Goal: Task Accomplishment & Management: Complete application form

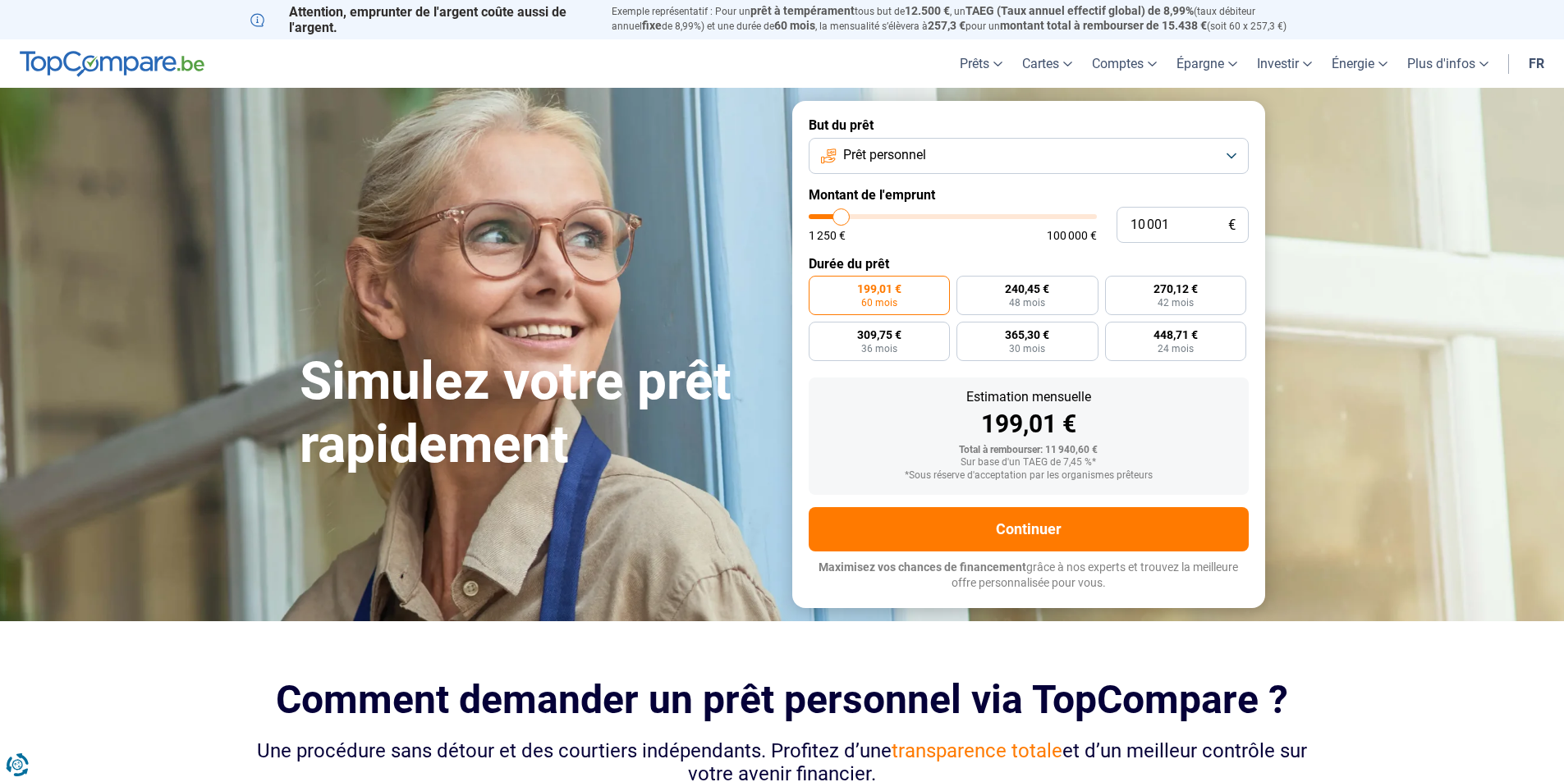
drag, startPoint x: 451, startPoint y: 235, endPoint x: 353, endPoint y: 218, distance: 99.9
click at [353, 218] on div "Simulez votre prêt rapidement But du prêt Prêt personnel Montant de l'emprunt 1…" at bounding box center [782, 354] width 985 height 506
click at [1535, 66] on link "fr" at bounding box center [1535, 63] width 35 height 48
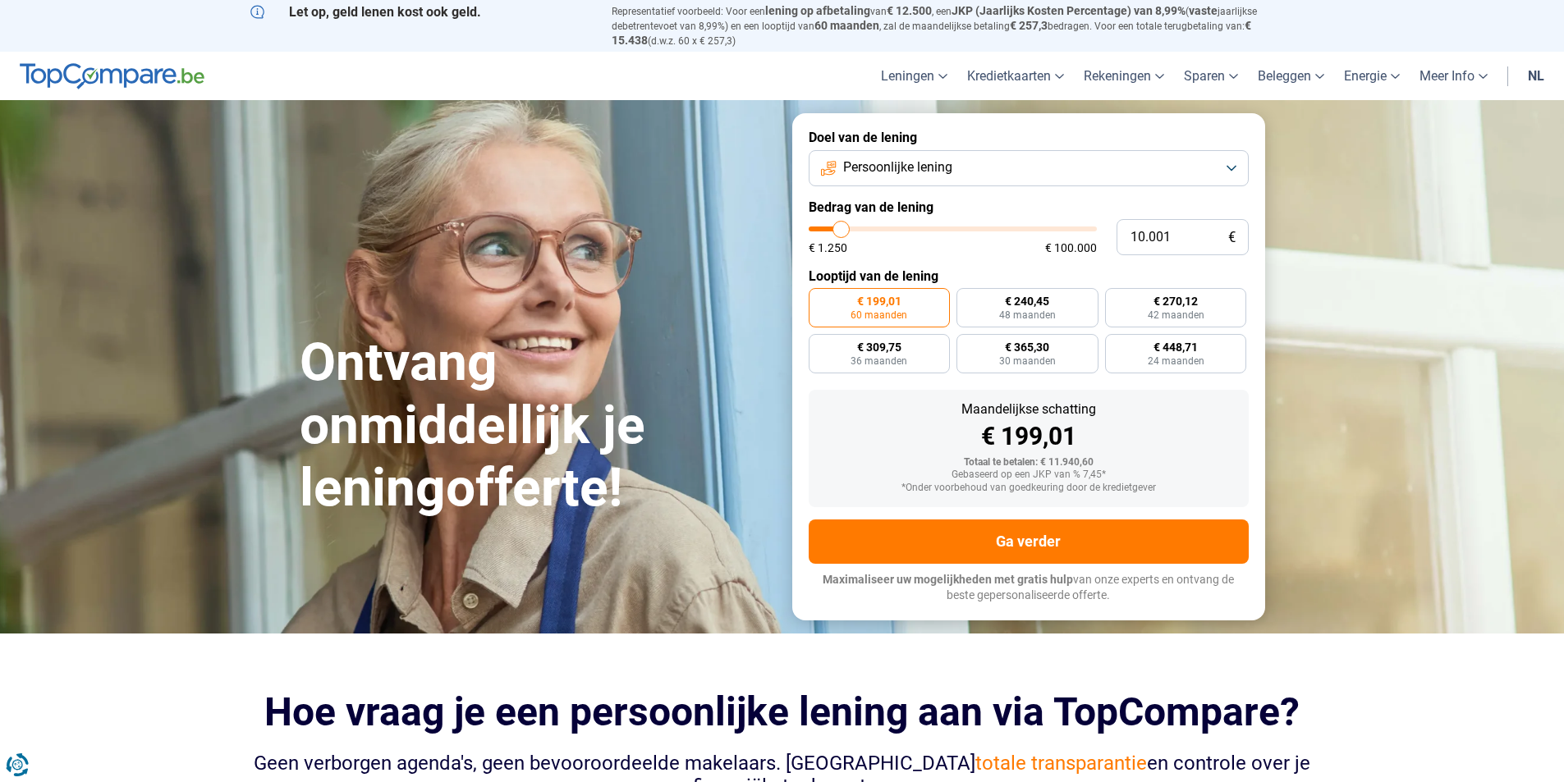
click at [1536, 71] on link "nl" at bounding box center [1536, 76] width 36 height 48
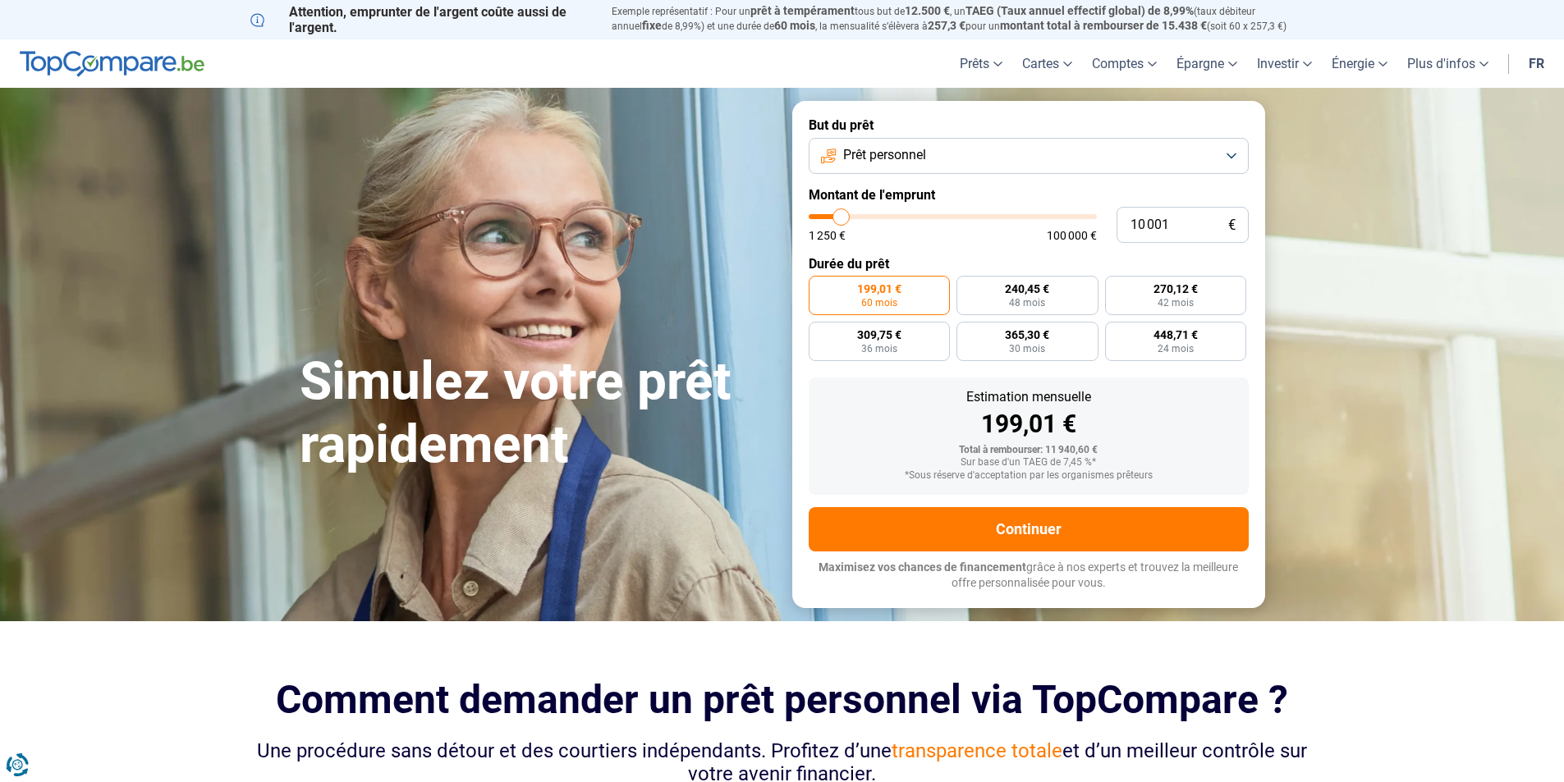
type input "9 000"
type input "9000"
type input "10 000"
type input "10000"
type input "11 250"
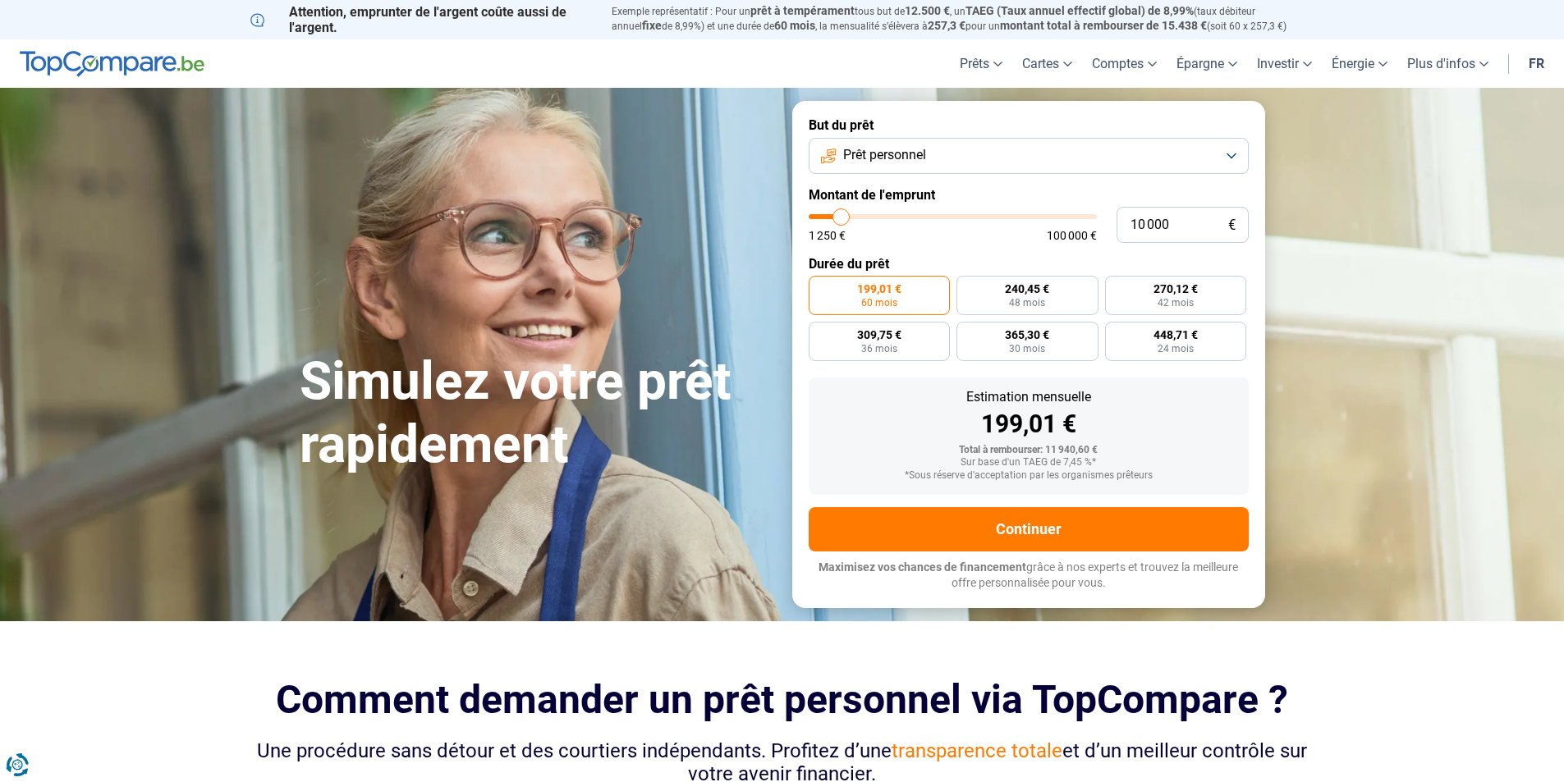
type input "11250"
type input "13 250"
type input "13250"
type input "14 250"
type input "14250"
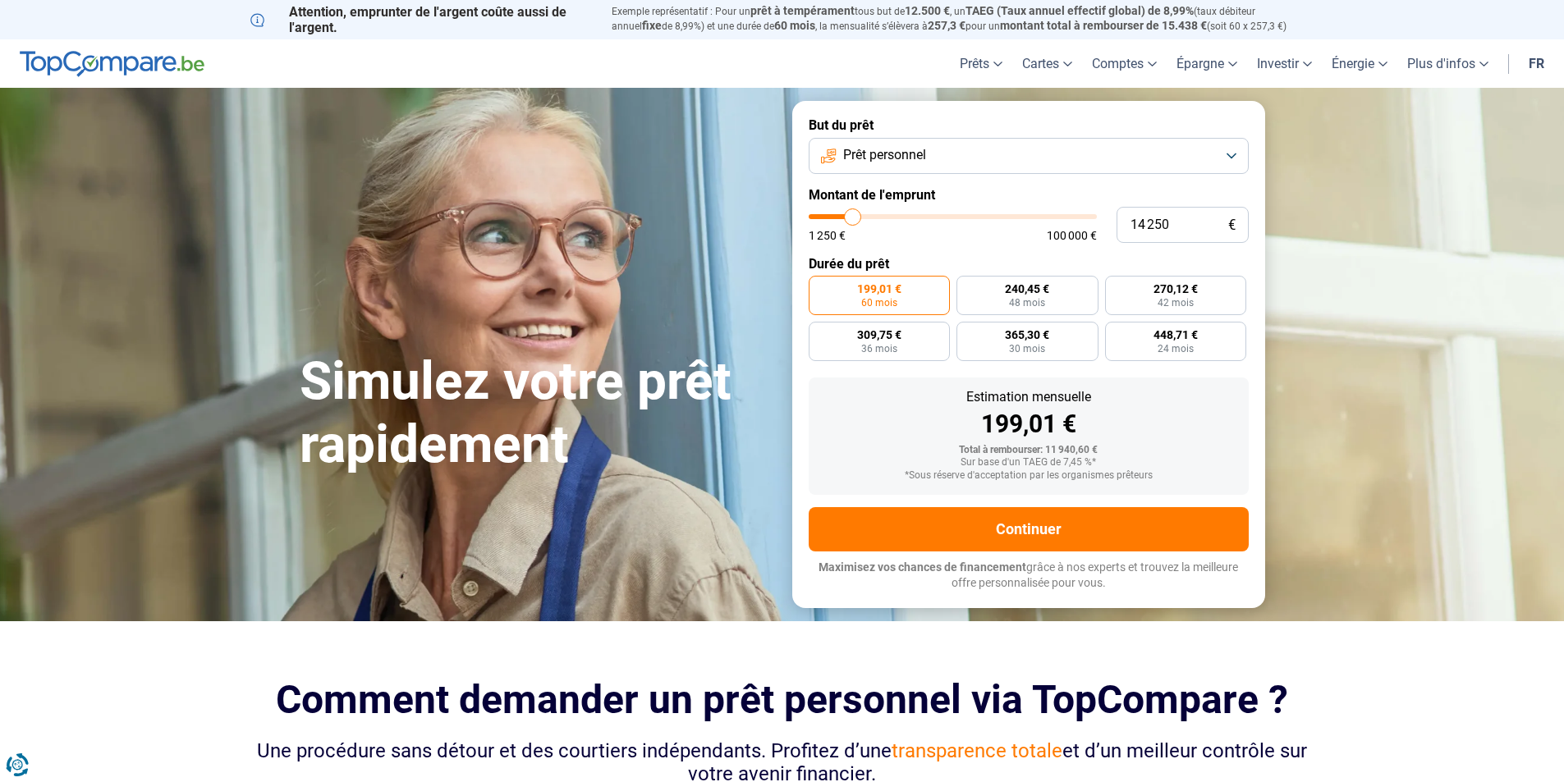
type input "14 750"
type input "14750"
type input "17 000"
type input "17000"
type input "17 750"
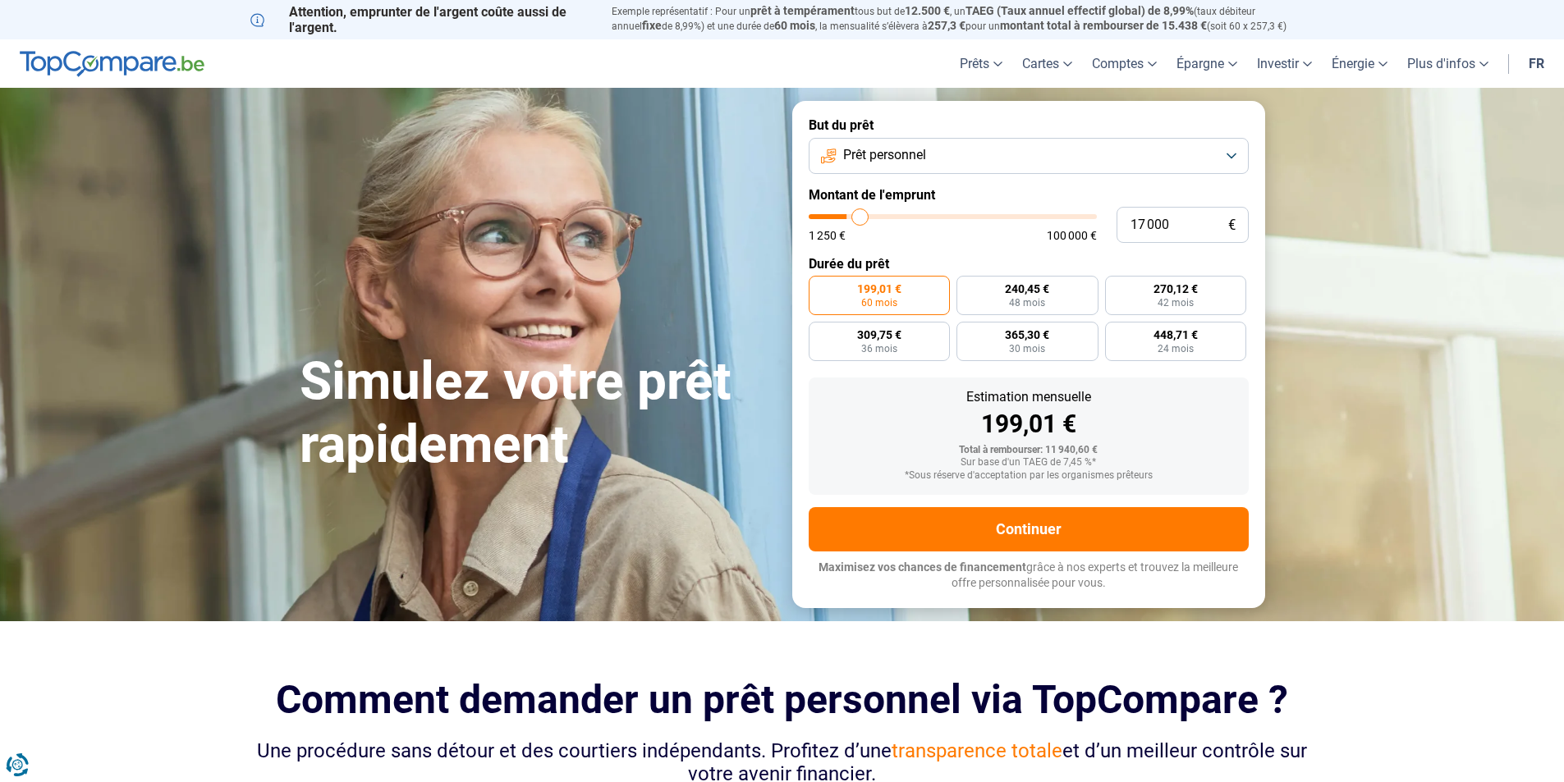
type input "17750"
type input "18 000"
type input "18000"
type input "21 250"
type input "21250"
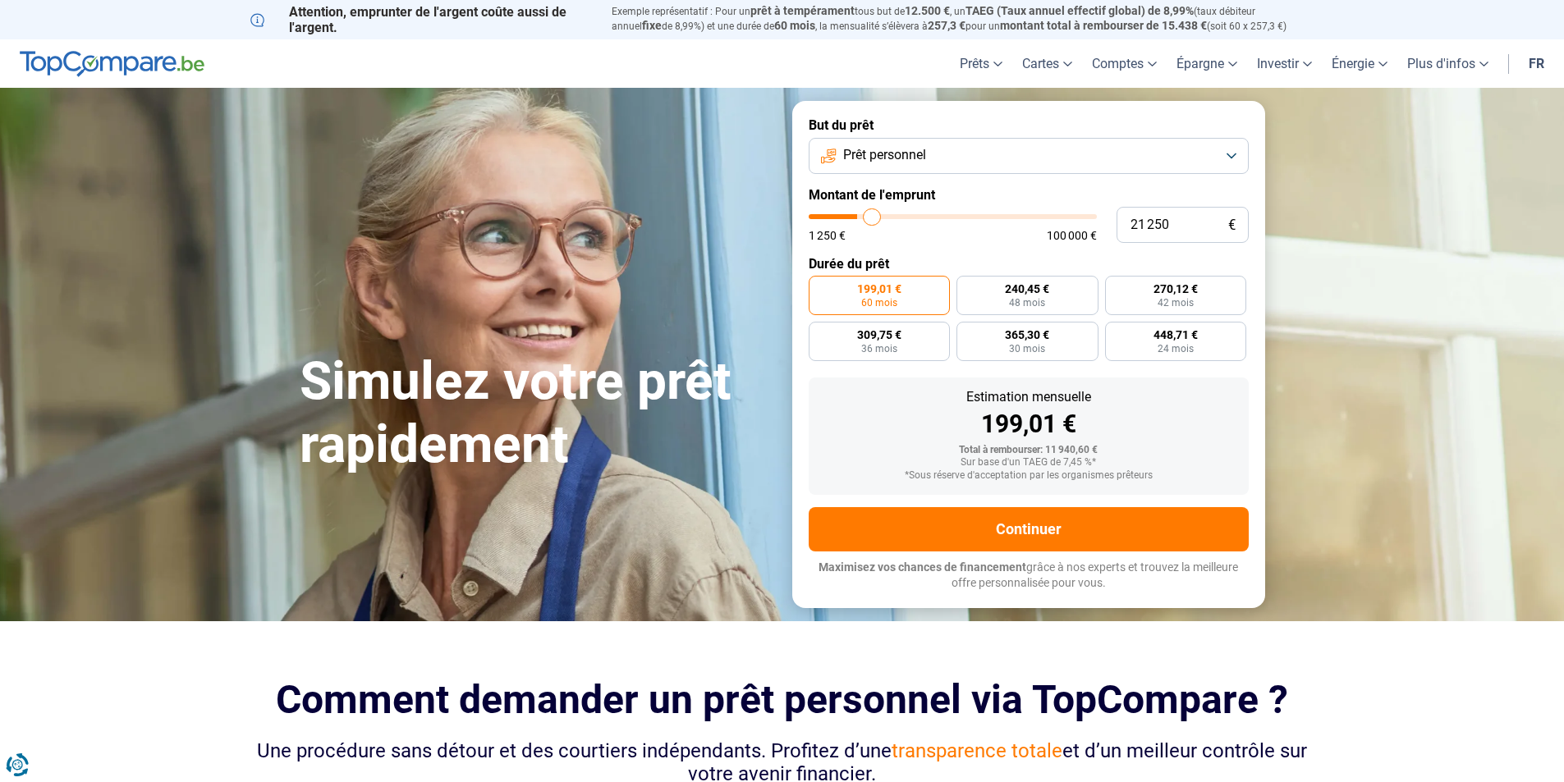
type input "22 000"
type input "22000"
type input "22 250"
type input "22250"
type input "22 750"
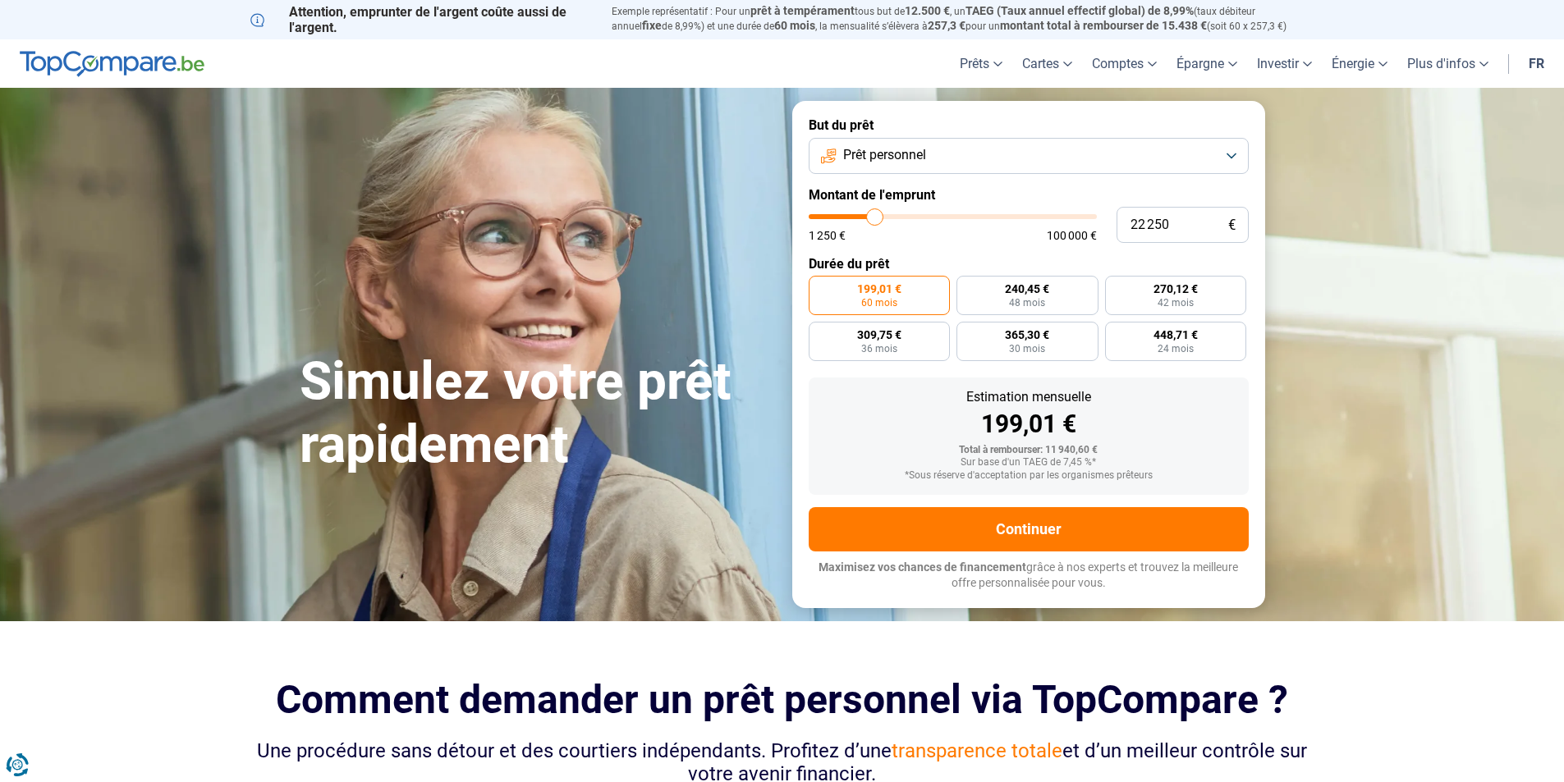
type input "22750"
type input "24 250"
type input "24250"
type input "25 000"
type input "25000"
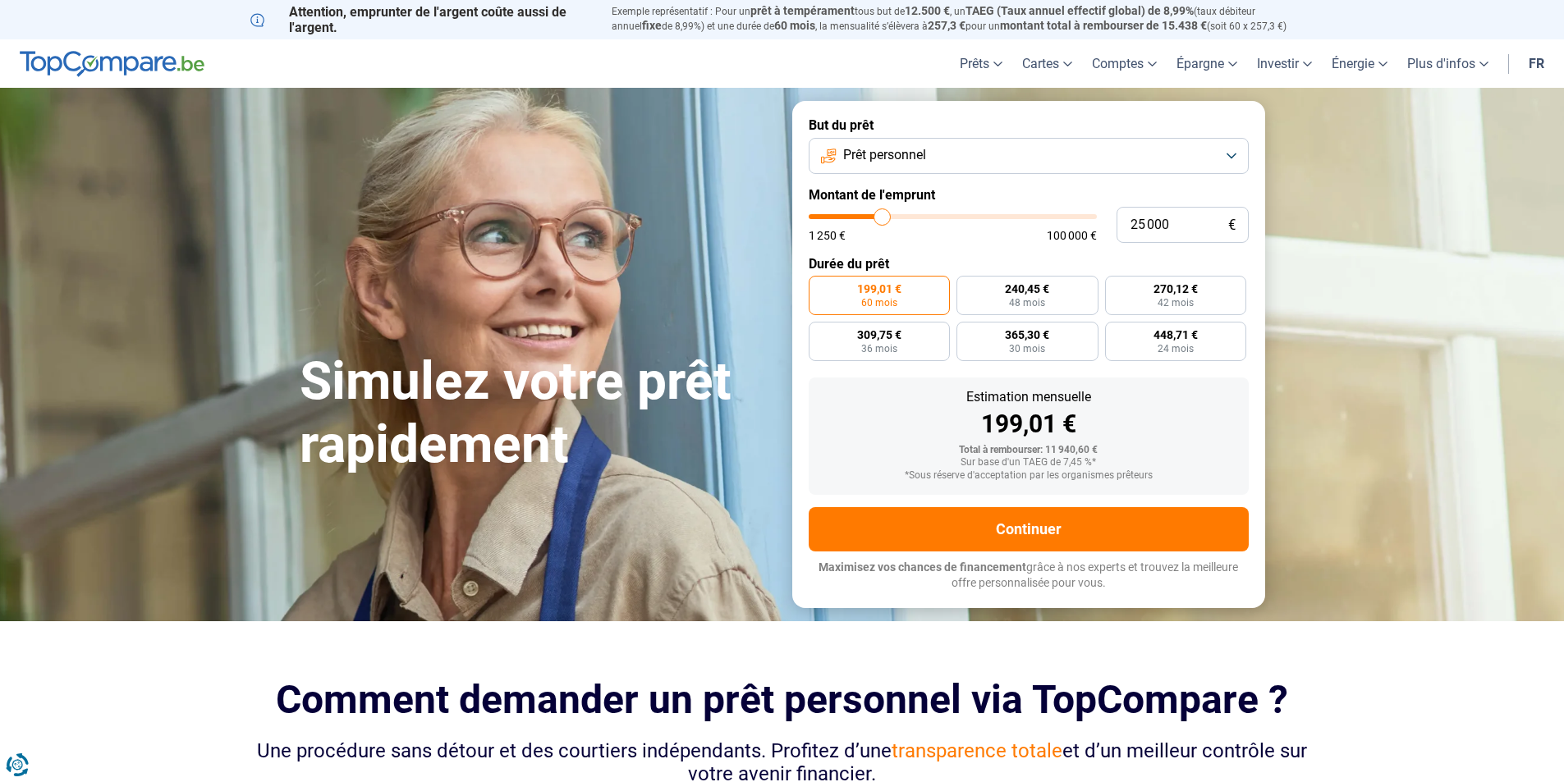
type input "27 250"
type input "27250"
type input "28 750"
type input "28750"
type input "29 750"
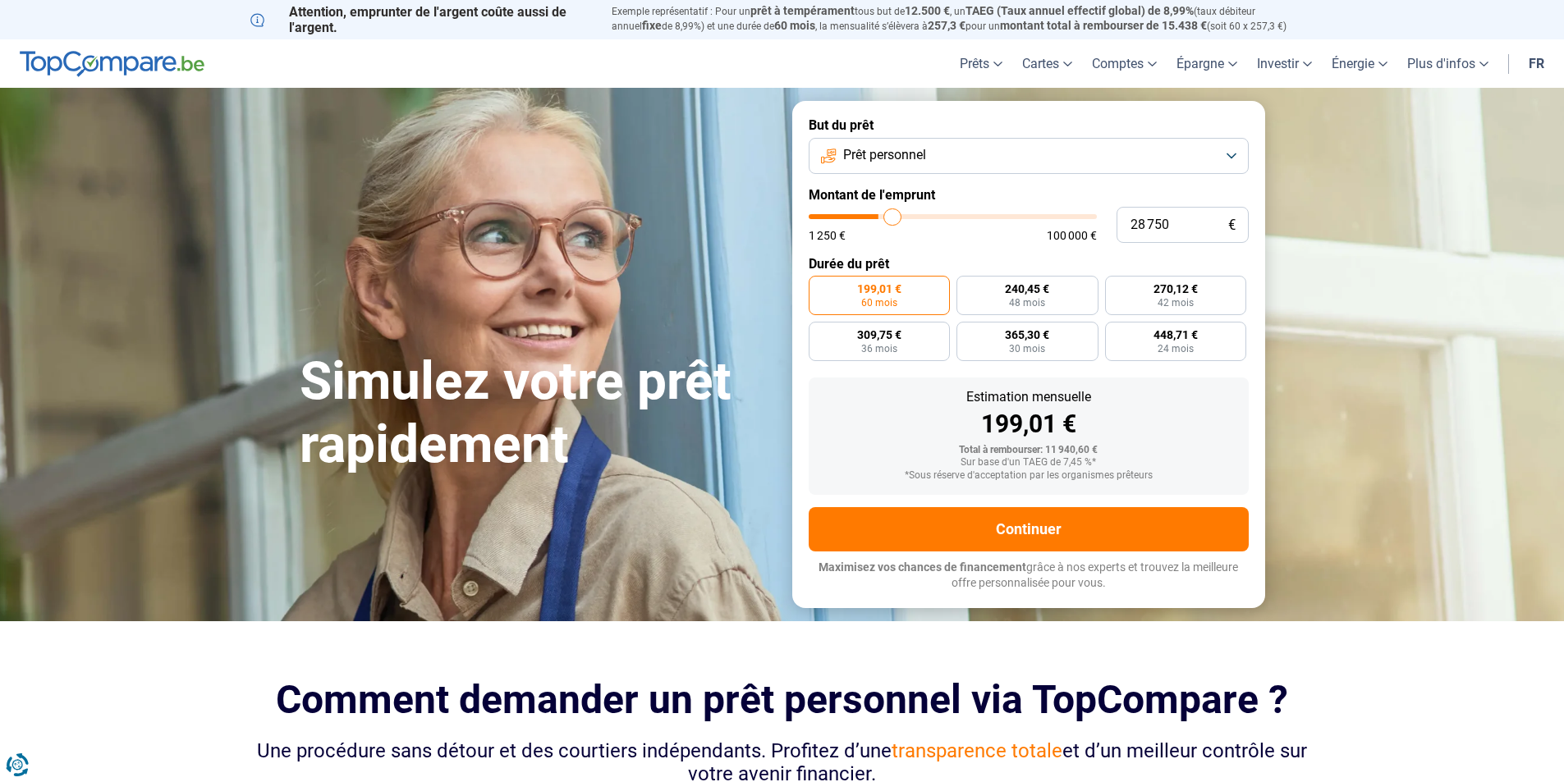
type input "29750"
type input "30 500"
type input "30500"
type input "38 000"
type input "38000"
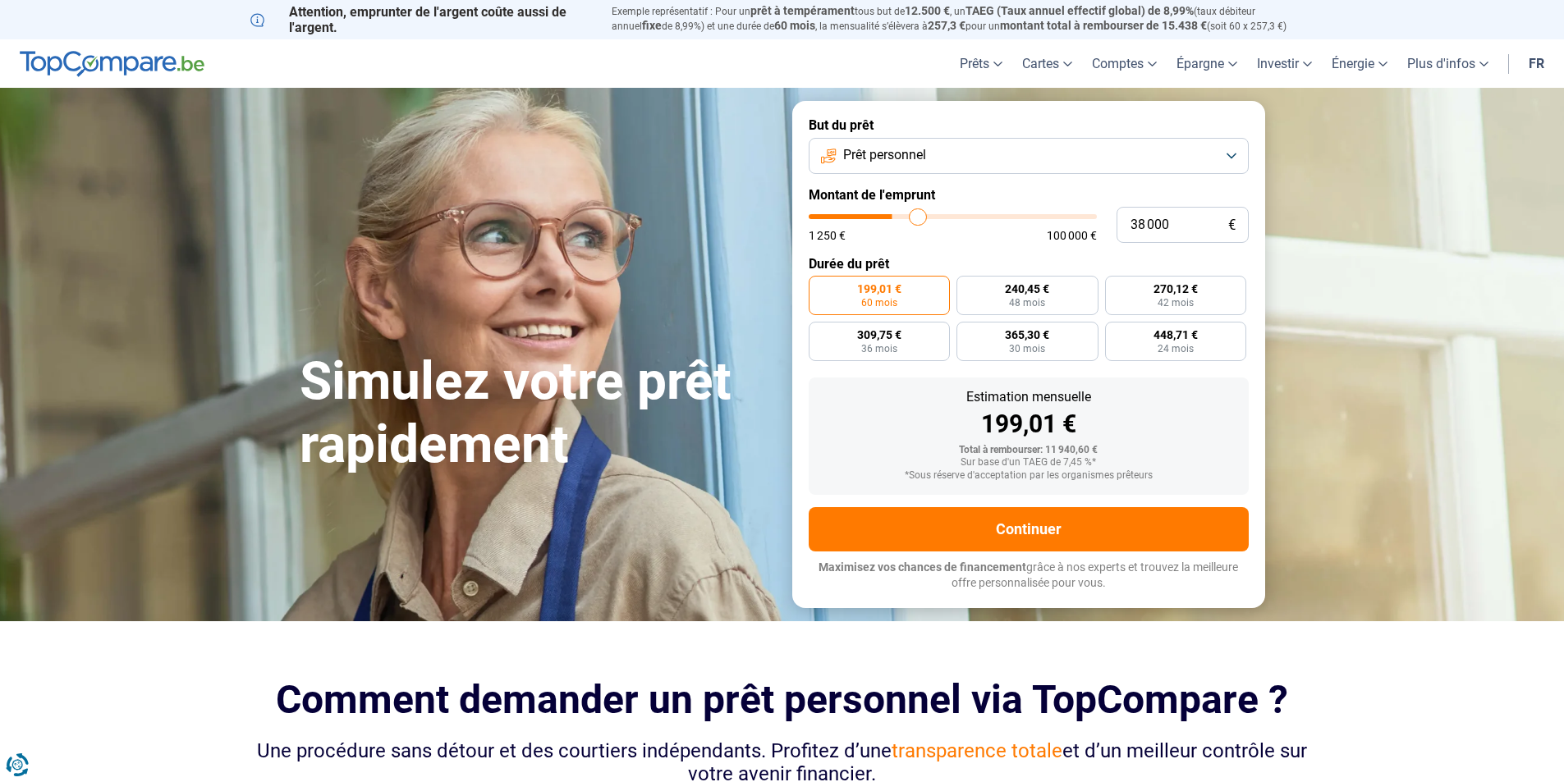
type input "41 500"
type input "41500"
type input "42 250"
type input "42250"
type input "43 000"
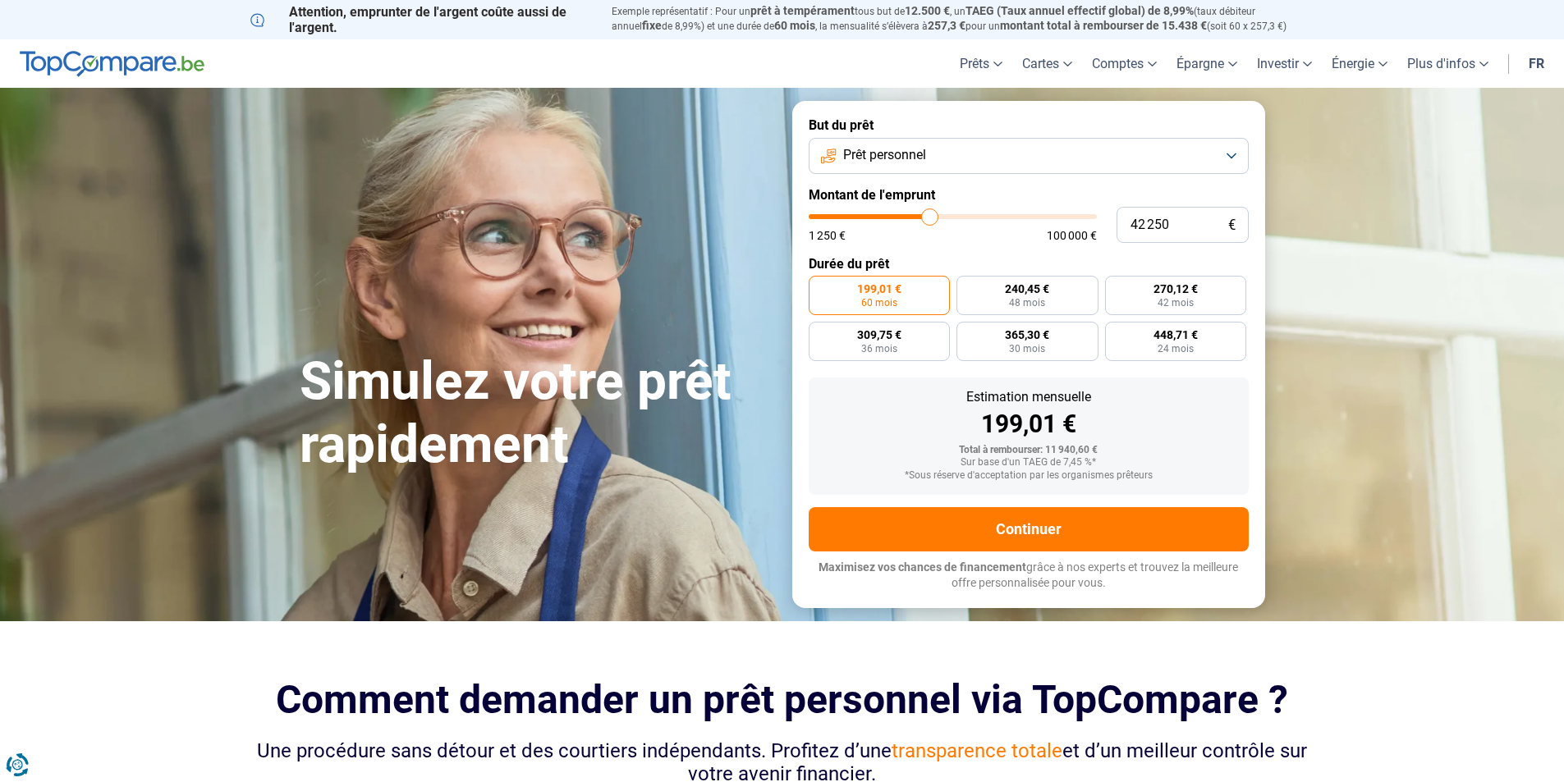
type input "43000"
type input "43 500"
type input "43500"
type input "43 750"
type input "43750"
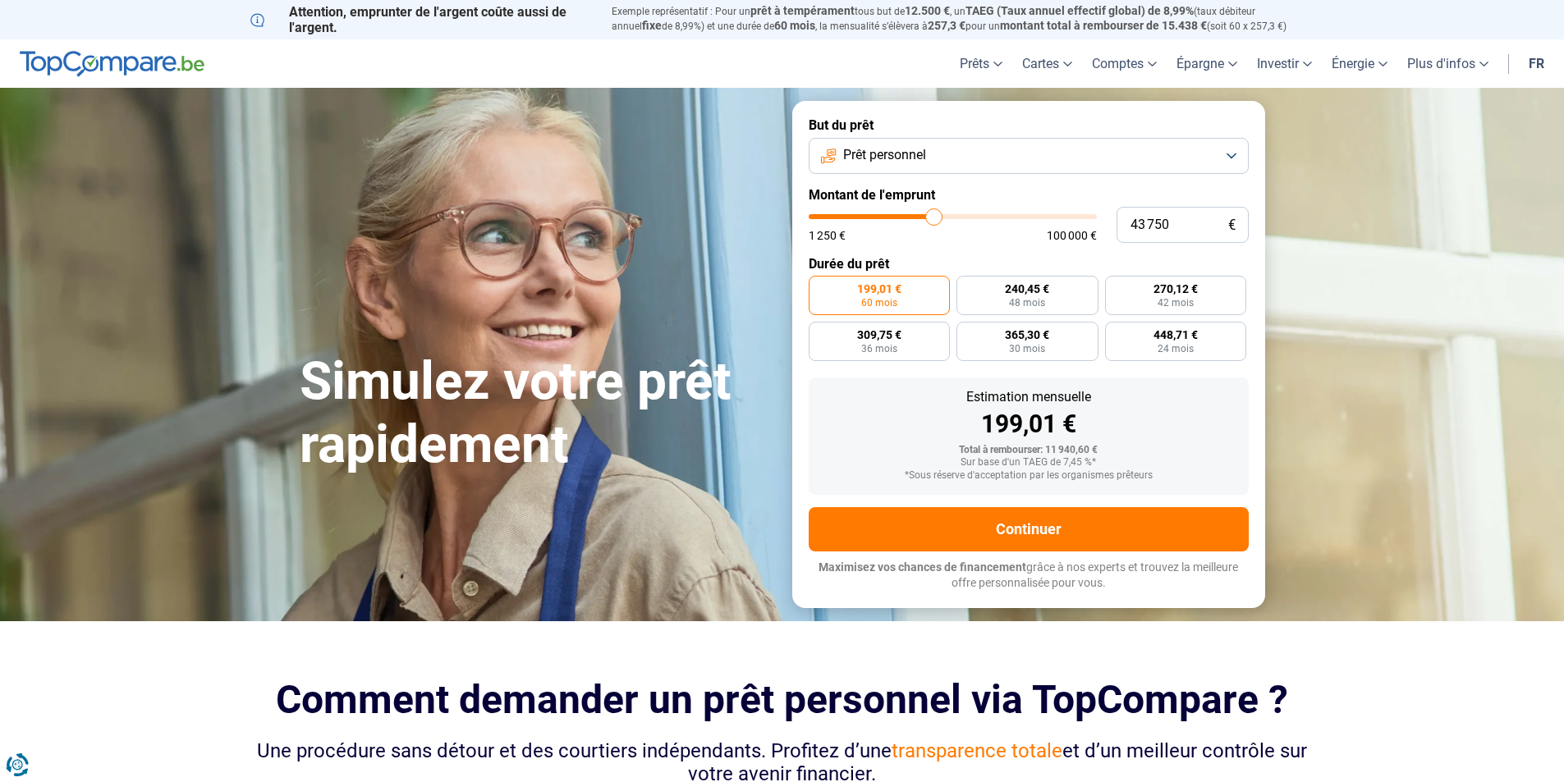
type input "44 250"
type input "44250"
type input "44 500"
type input "44500"
type input "45 000"
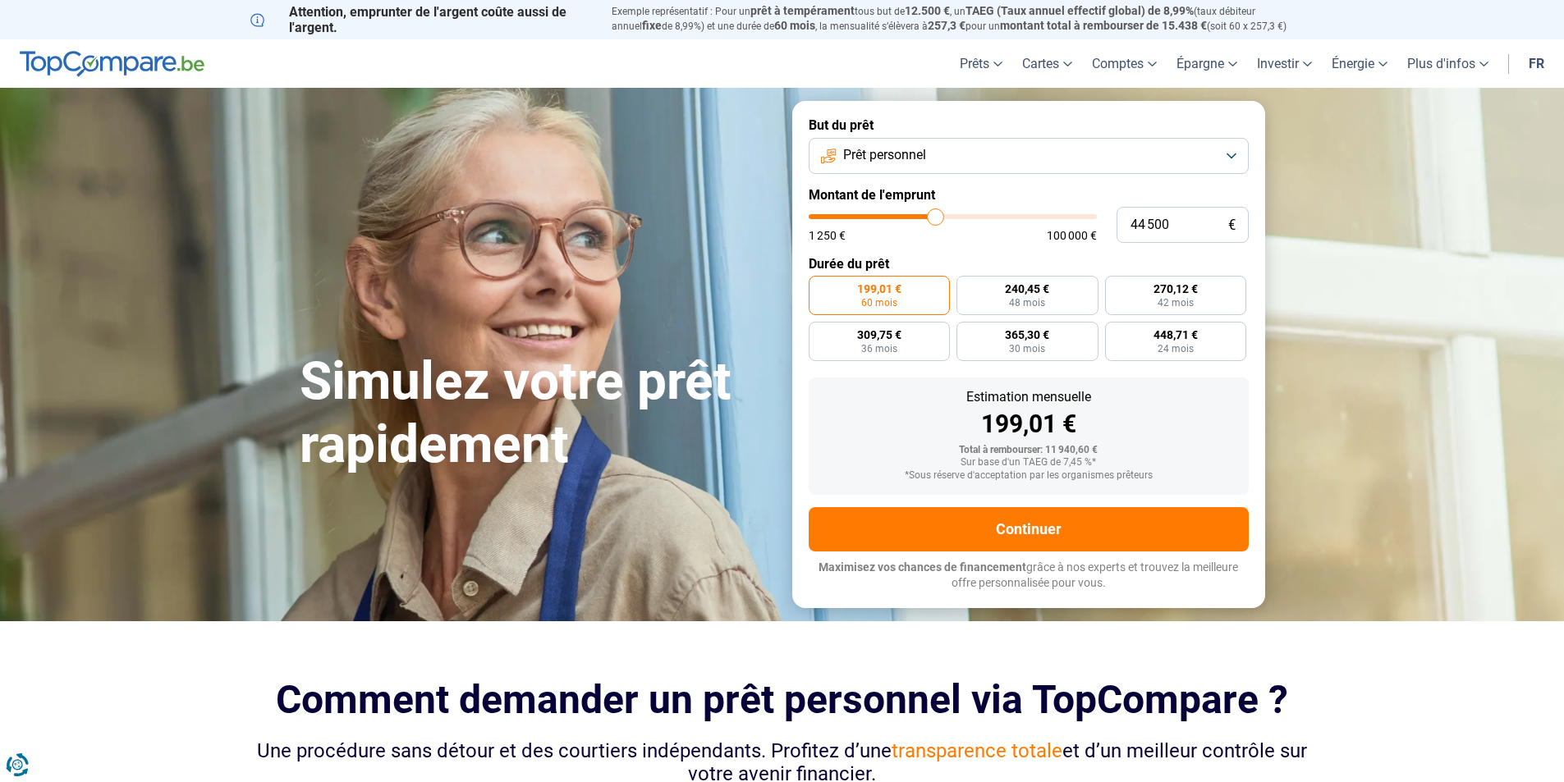
type input "45000"
type input "45 250"
drag, startPoint x: 837, startPoint y: 223, endPoint x: 937, endPoint y: 222, distance: 100.1
type input "45250"
click at [937, 219] on input "range" at bounding box center [952, 216] width 288 height 5
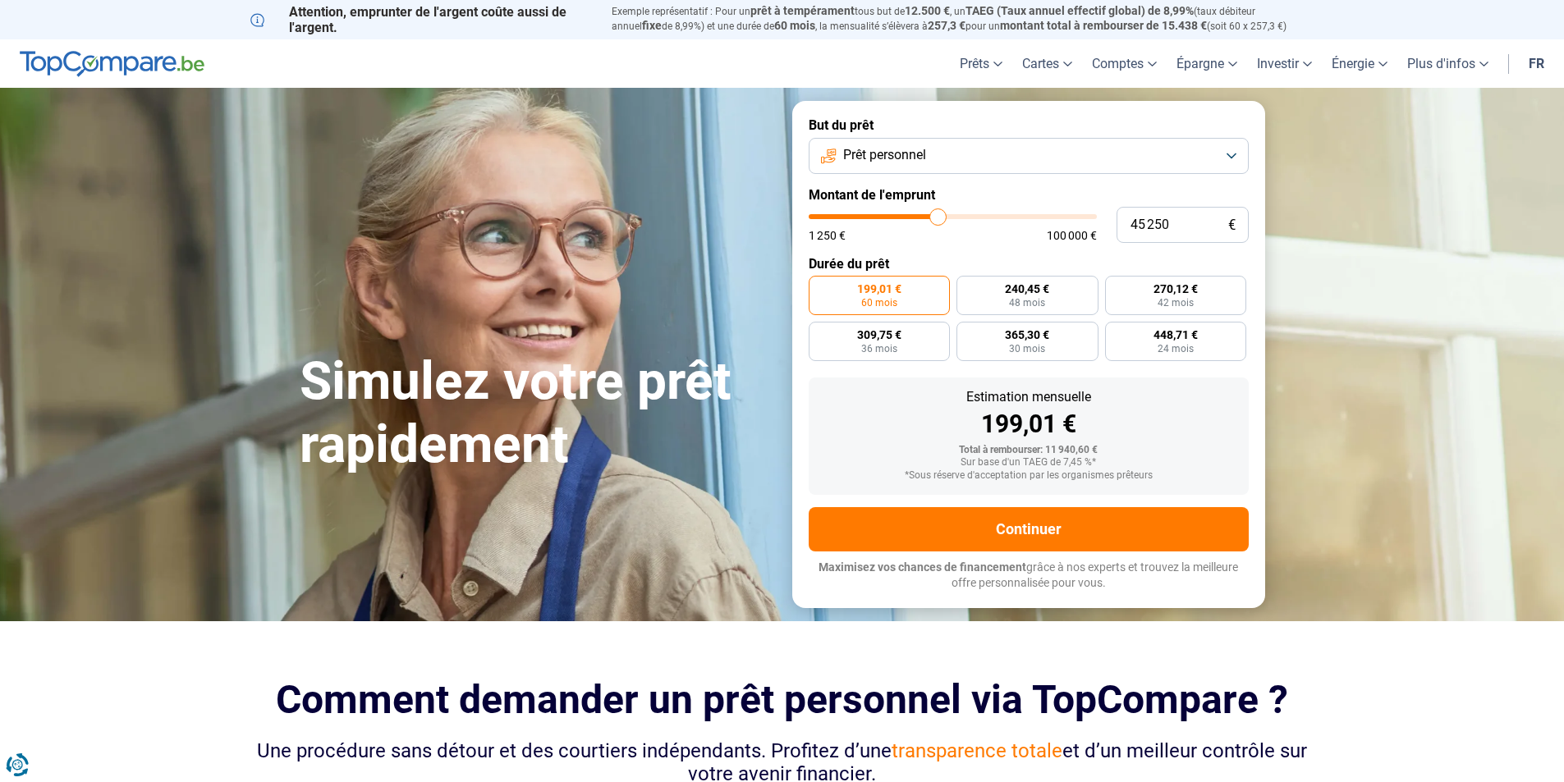
radio input "false"
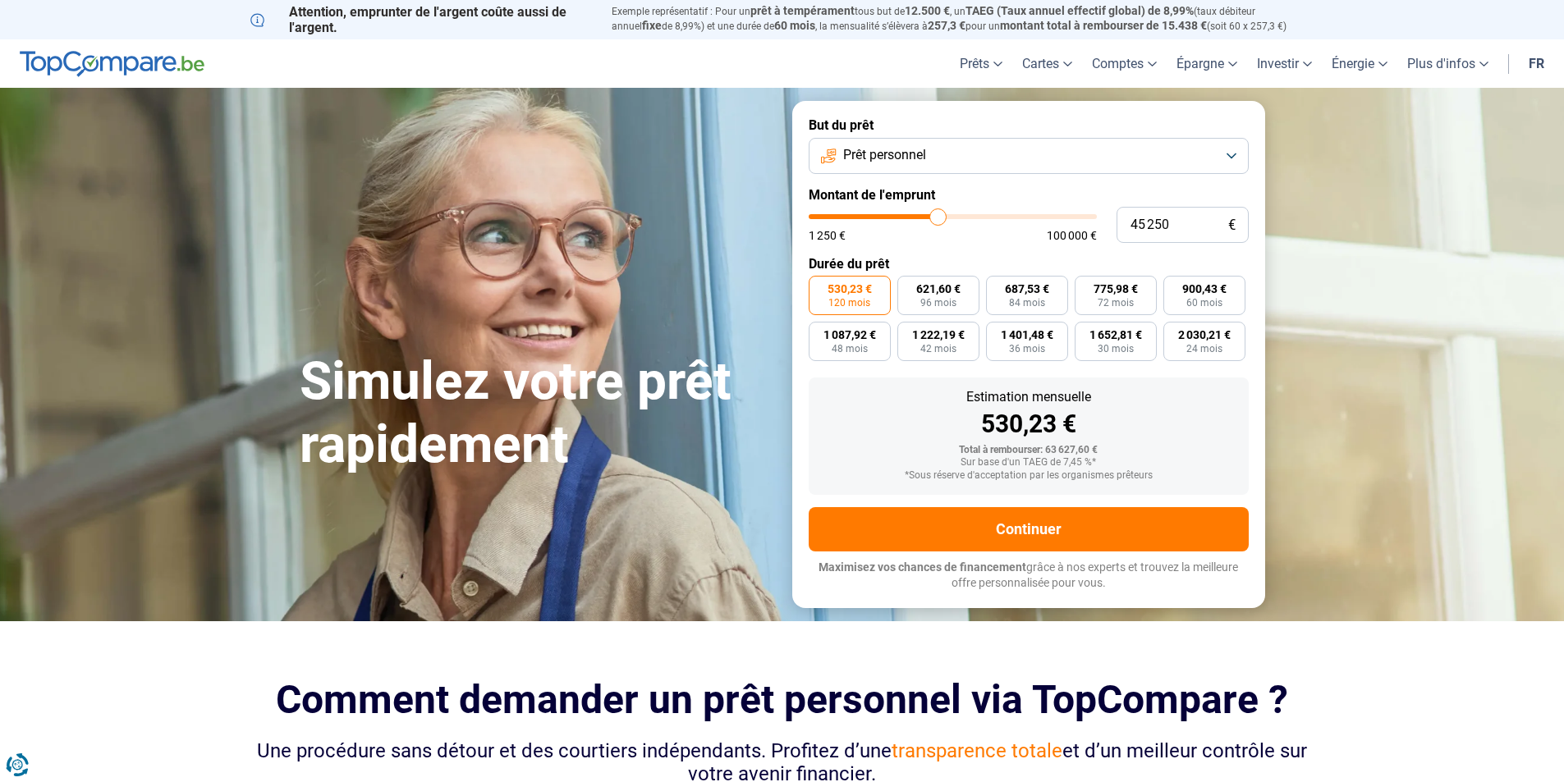
click at [980, 153] on button "Prêt personnel" at bounding box center [1028, 156] width 440 height 36
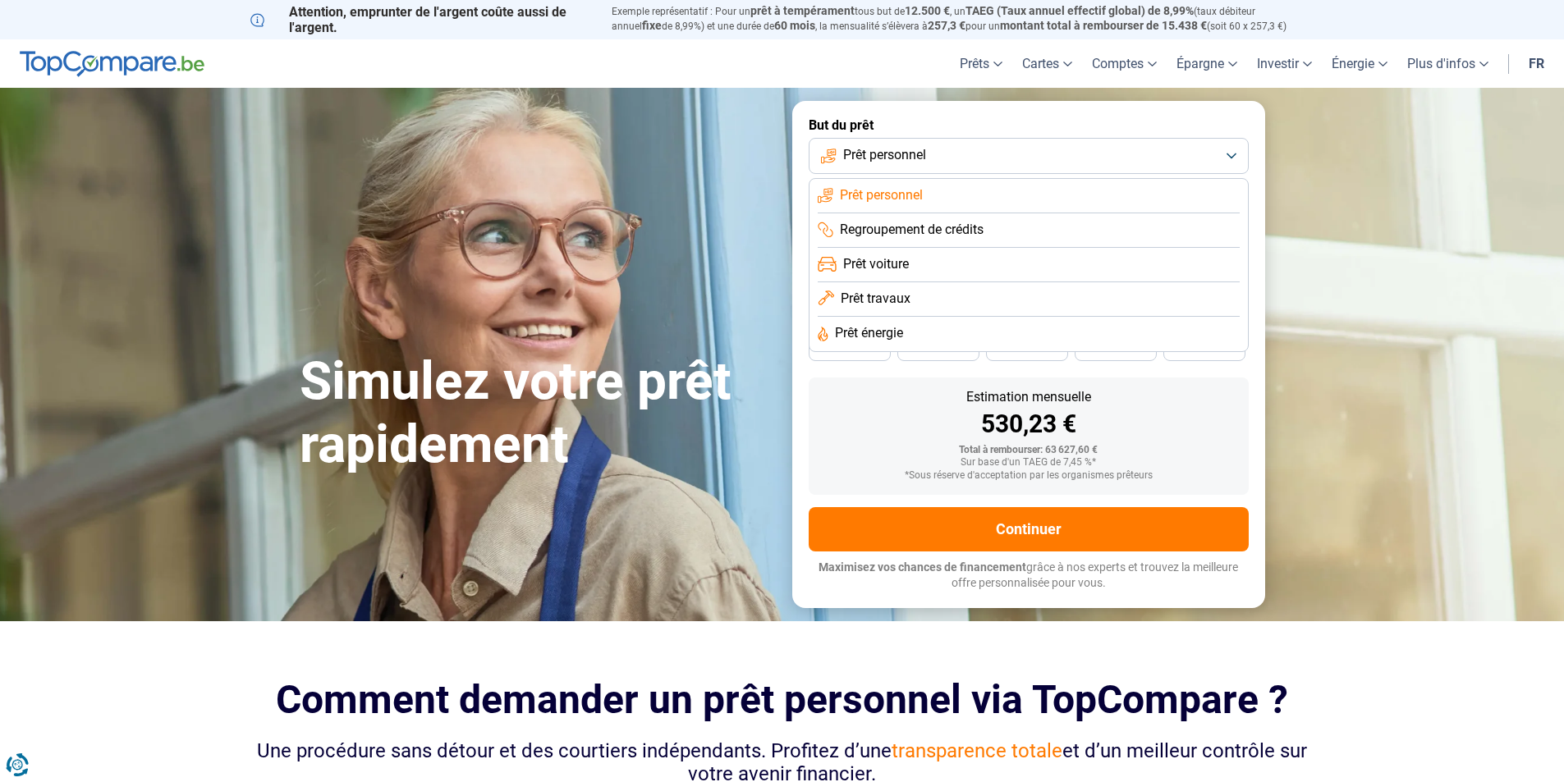
click at [711, 112] on div "Simulez votre prêt rapidement But du prêt Prêt personnel Prêt personnel Regroup…" at bounding box center [782, 354] width 985 height 506
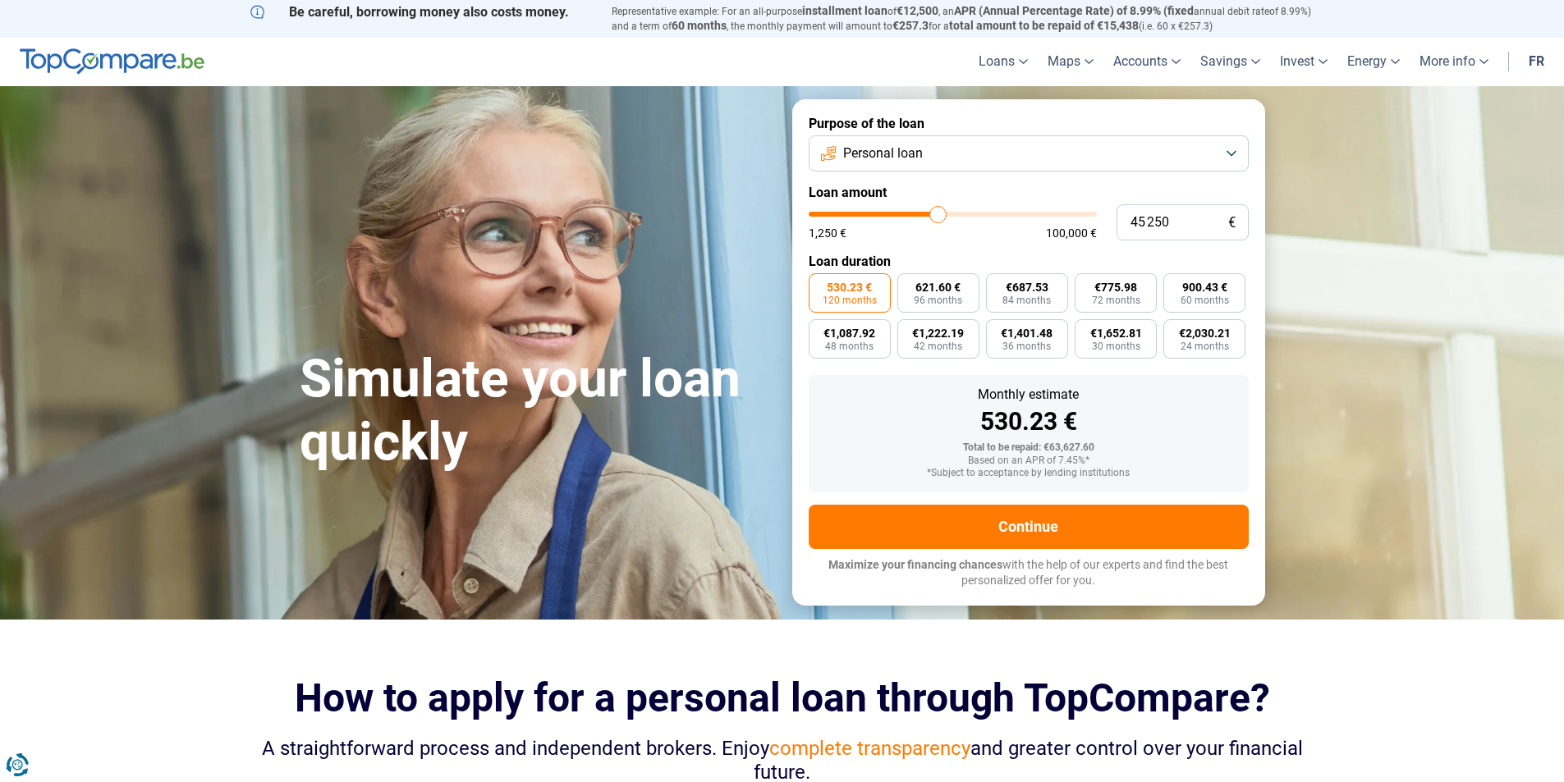
click at [1164, 153] on button "Personal loan" at bounding box center [1028, 153] width 440 height 36
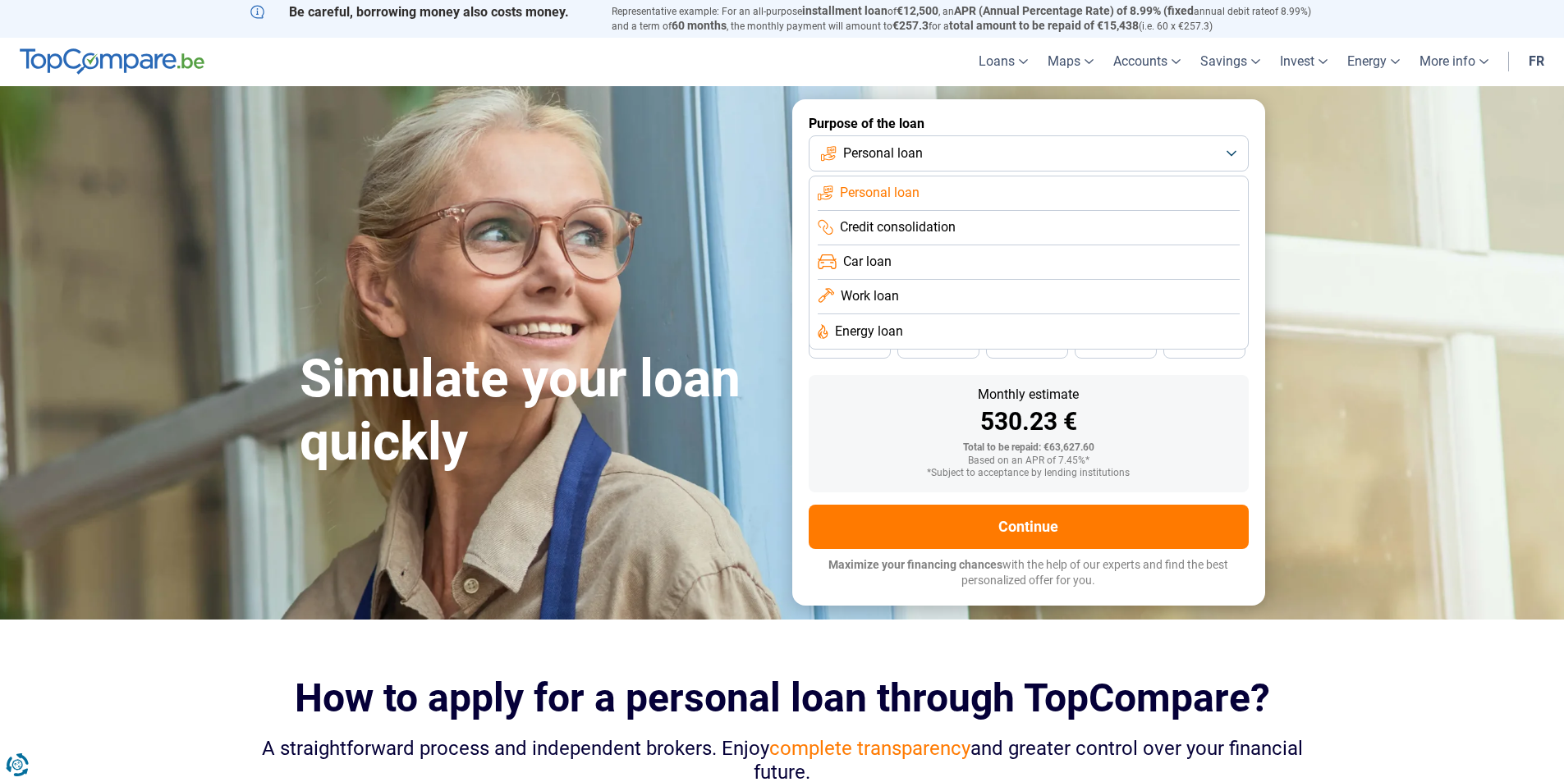
click at [959, 185] on li "Personal loan" at bounding box center [1028, 193] width 422 height 34
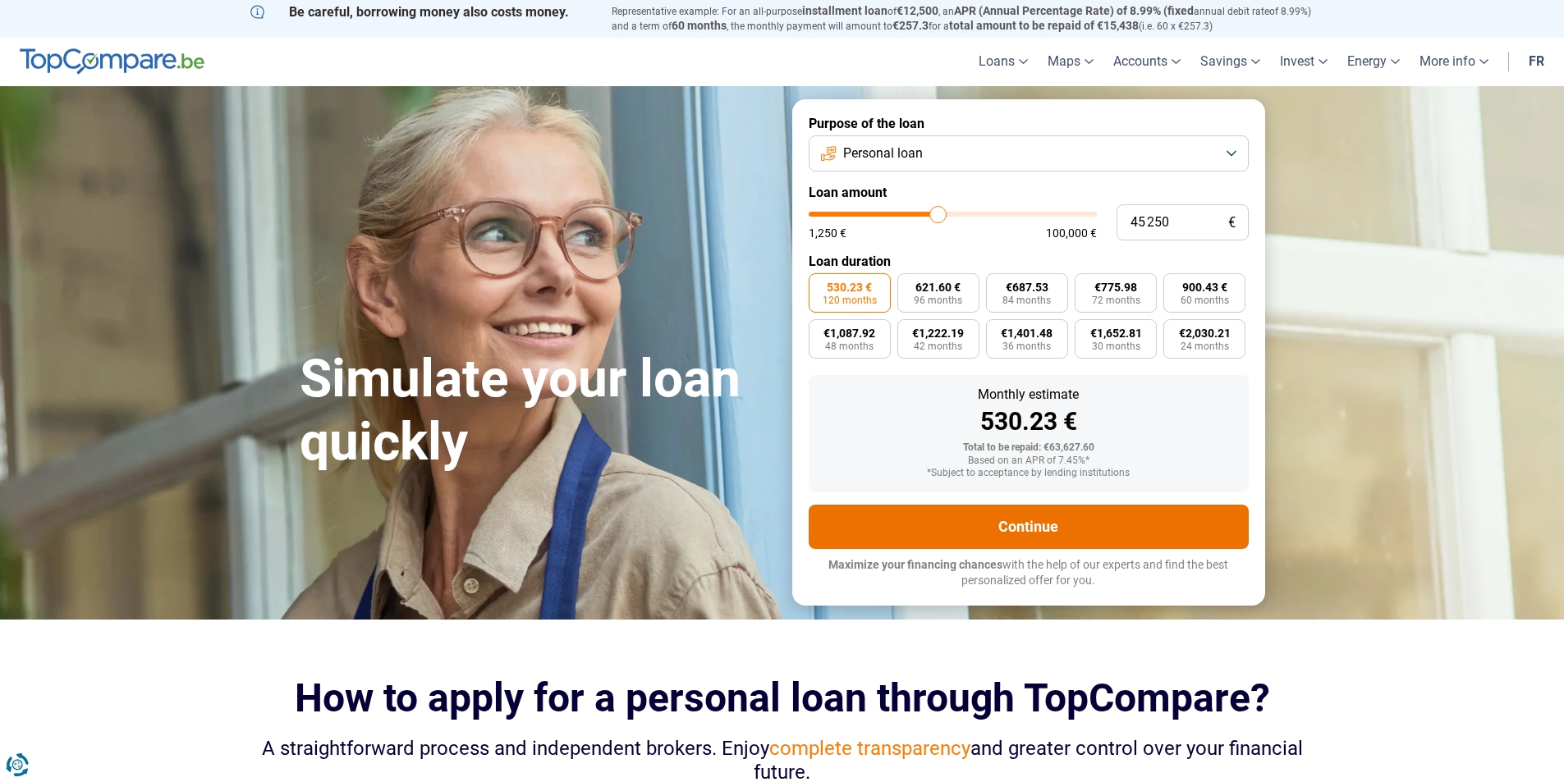
click at [1019, 529] on font "Continue" at bounding box center [1028, 526] width 60 height 17
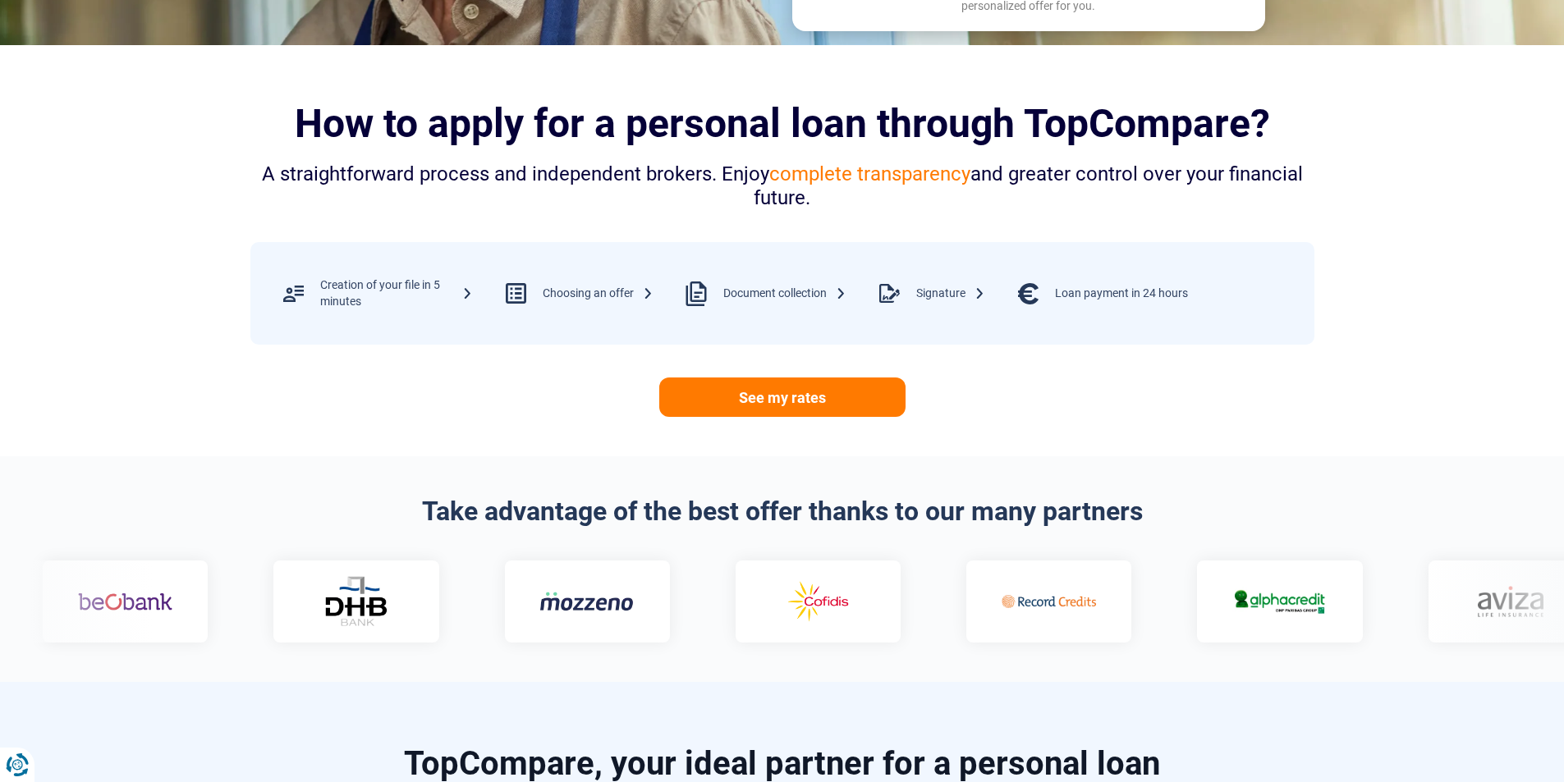
scroll to position [657, 0]
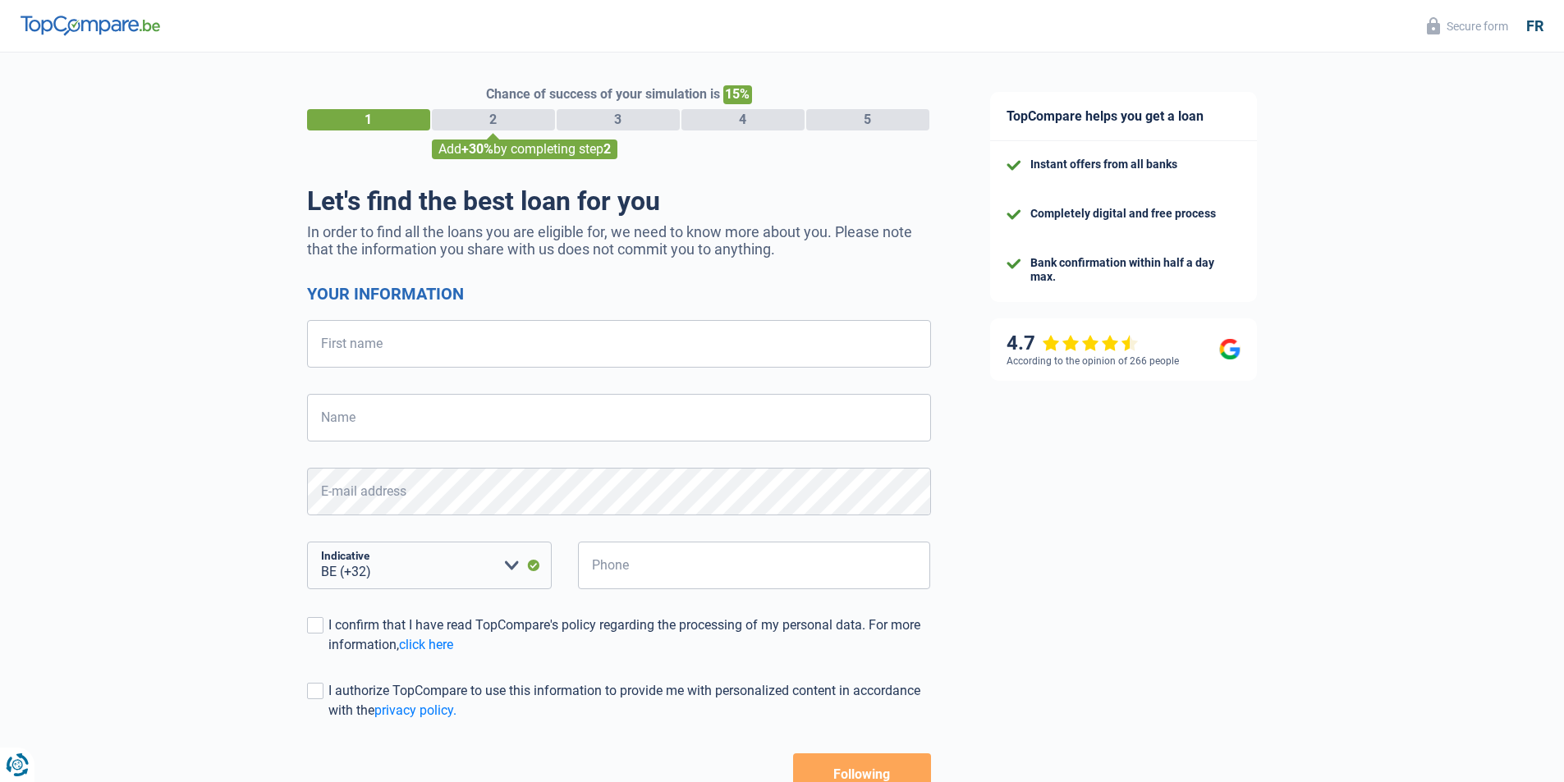
select select "32"
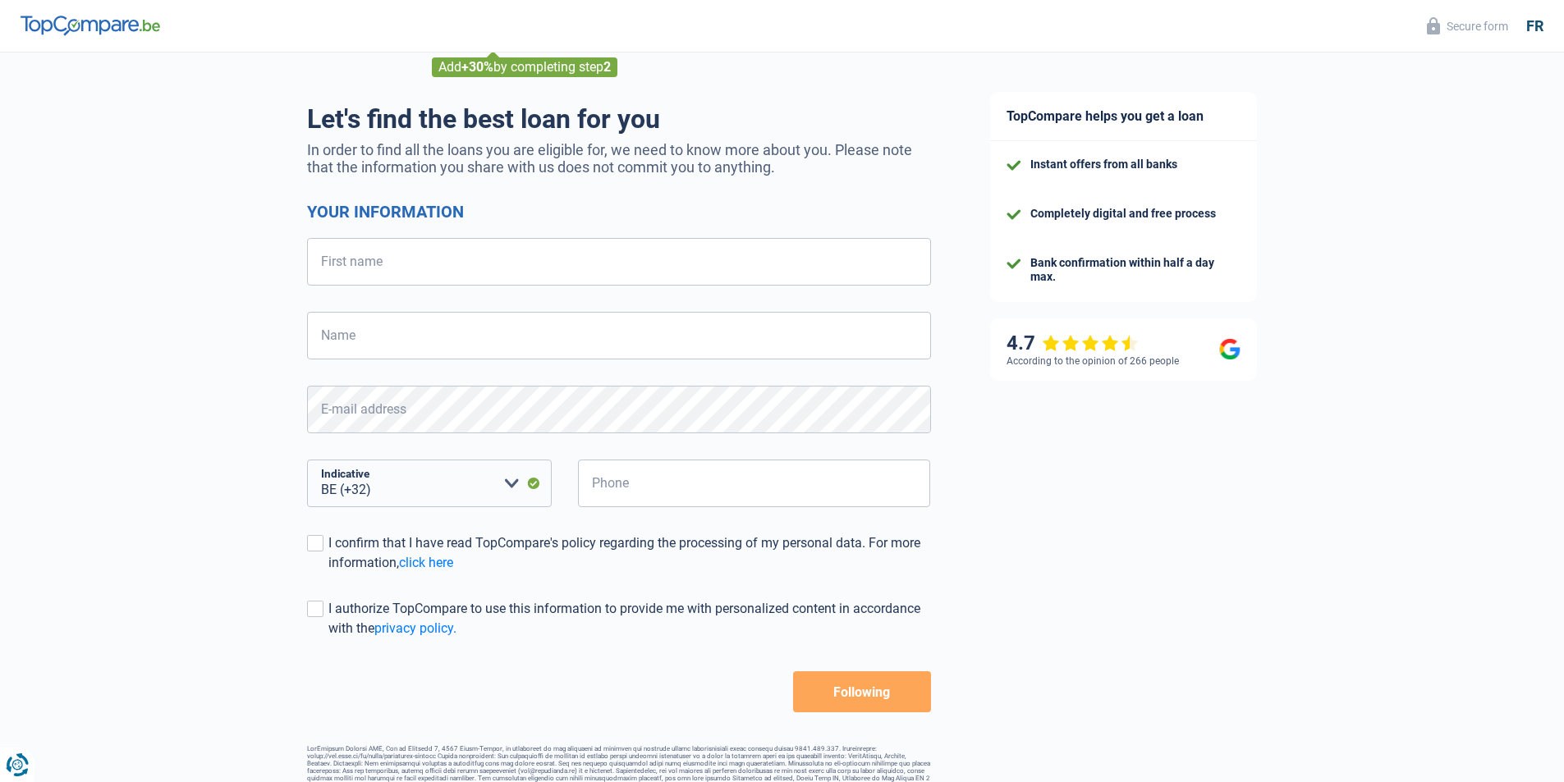
scroll to position [109, 0]
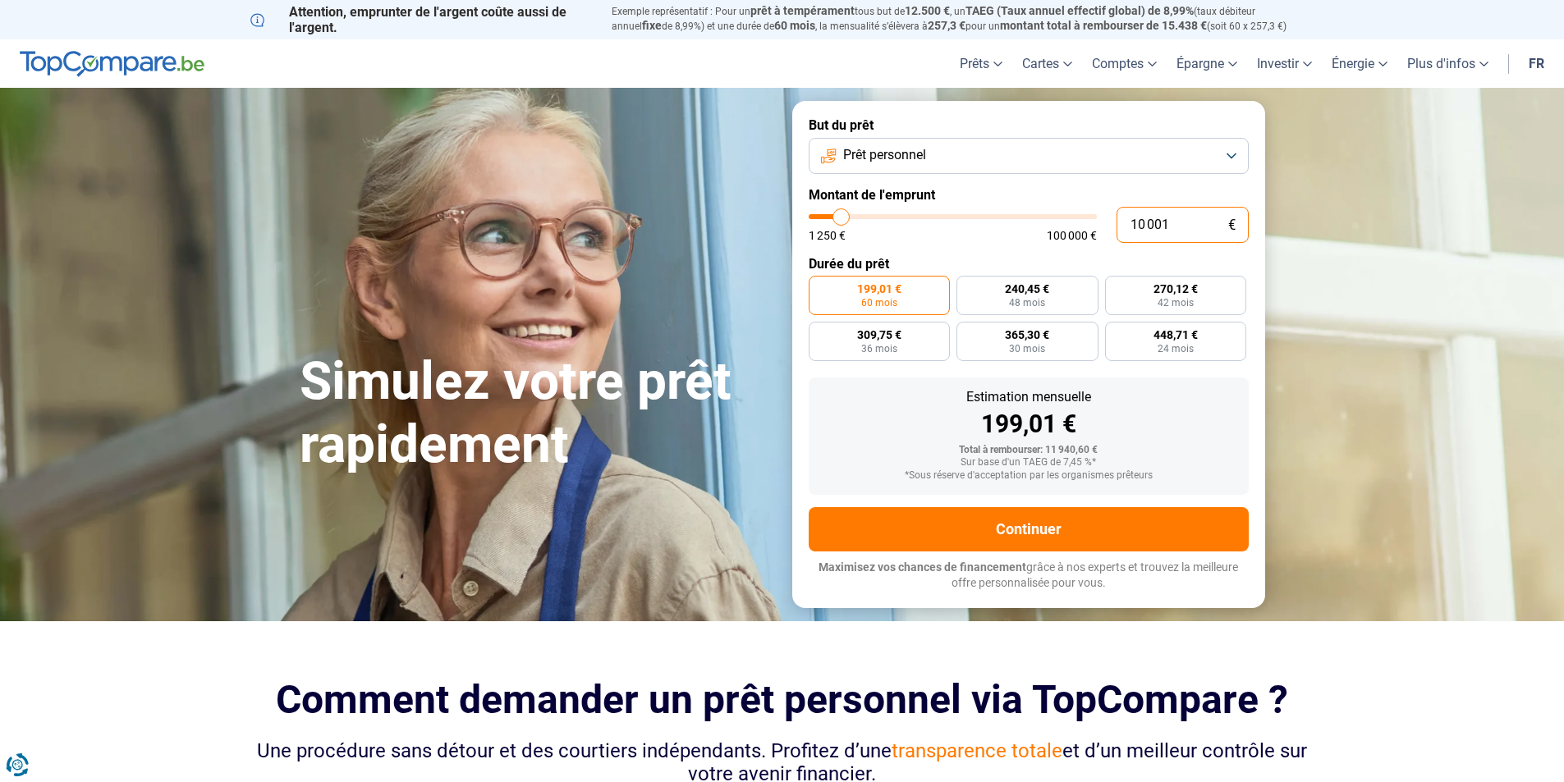
click at [1196, 220] on input "10 001" at bounding box center [1182, 225] width 132 height 36
click at [1137, 222] on input "10 001" at bounding box center [1182, 225] width 132 height 36
type input "1"
type input "1250"
type input "12"
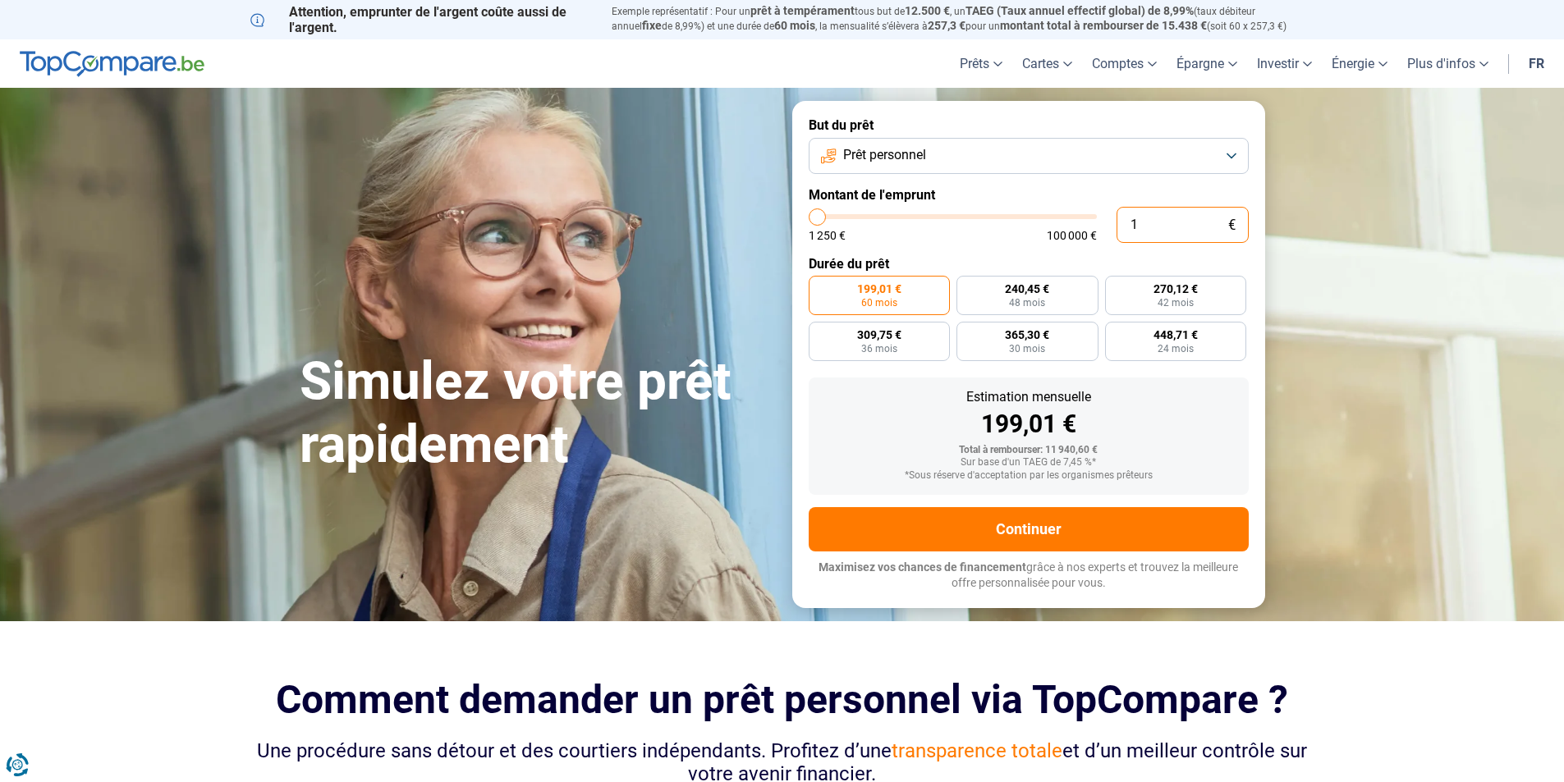
type input "1250"
type input "1"
type input "1250"
type input "0"
type input "1250"
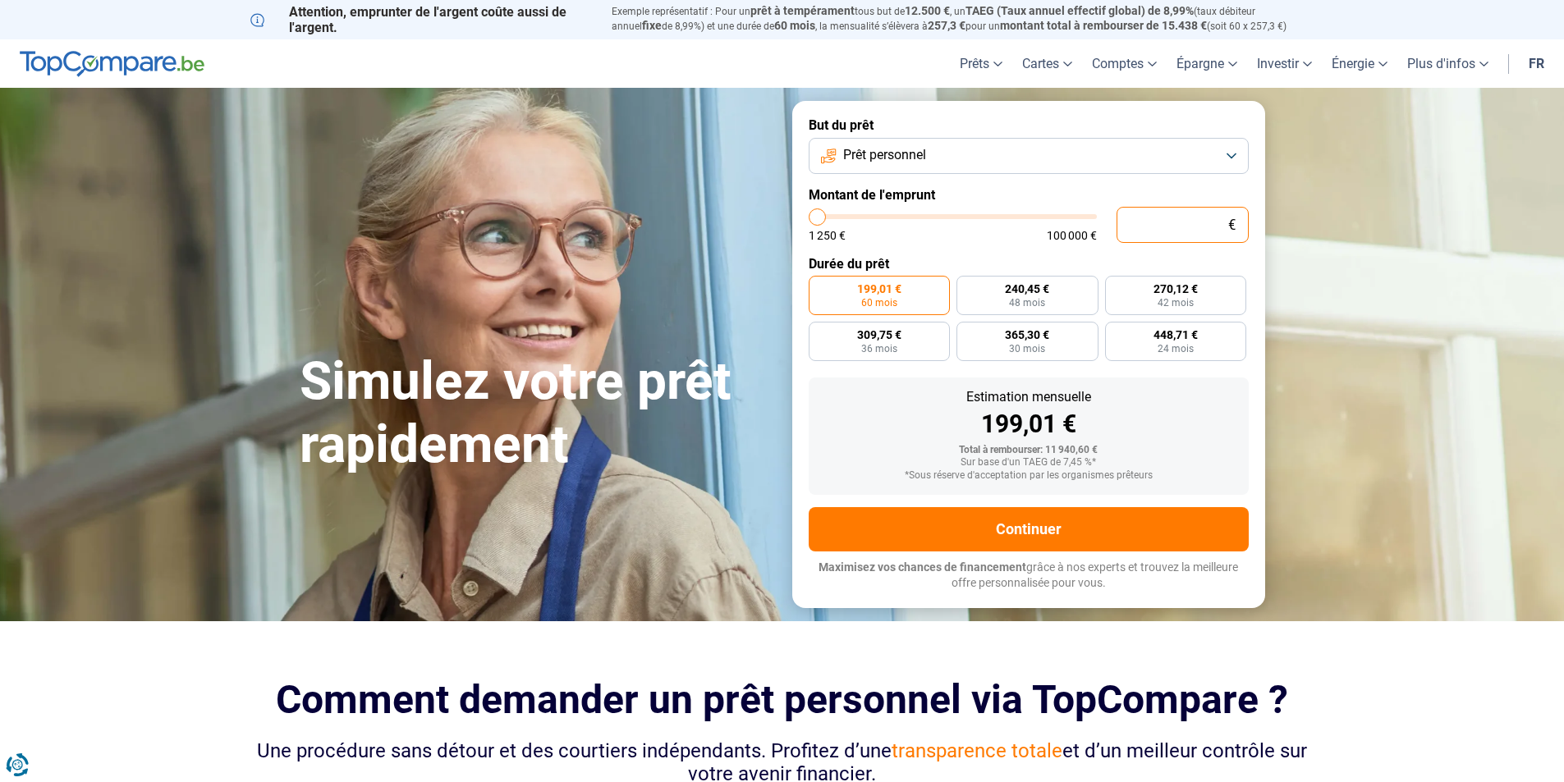
type input "2"
type input "1250"
type input "20"
type input "1250"
type input "200"
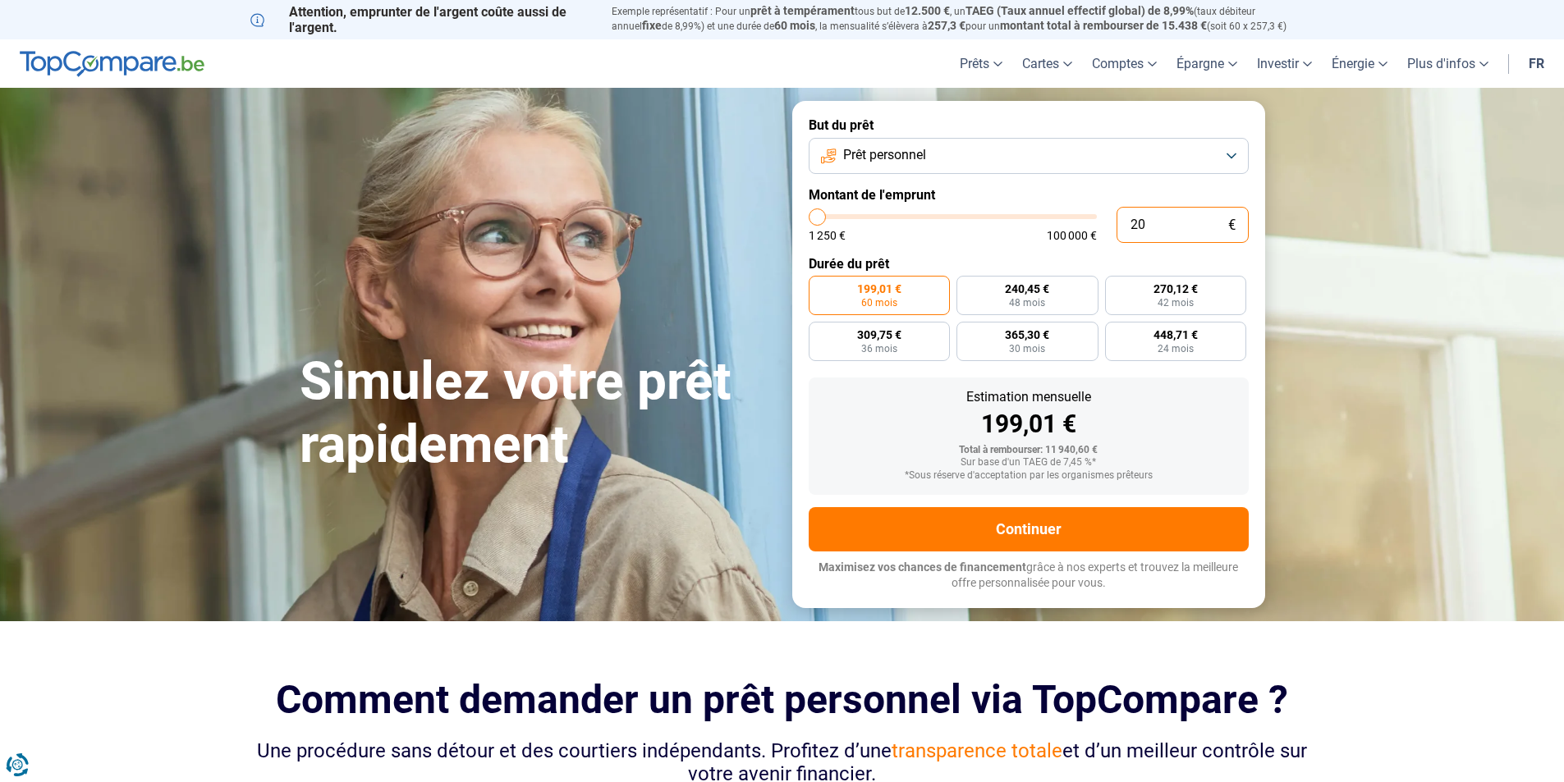
type input "1250"
type input "2 000"
type input "2000"
type input "20 000"
type input "20000"
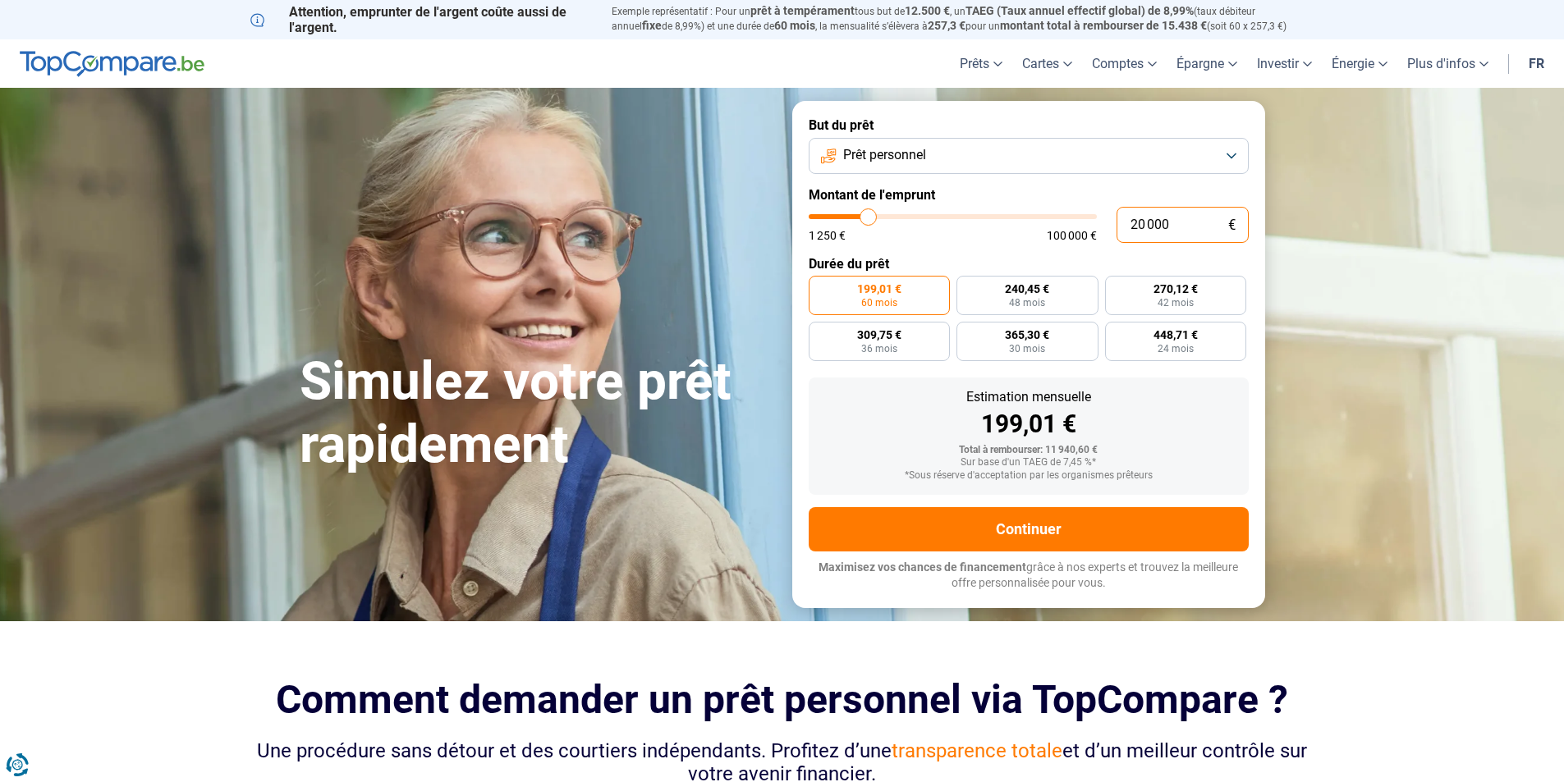
radio input "false"
type input "20 000"
